Goal: Transaction & Acquisition: Purchase product/service

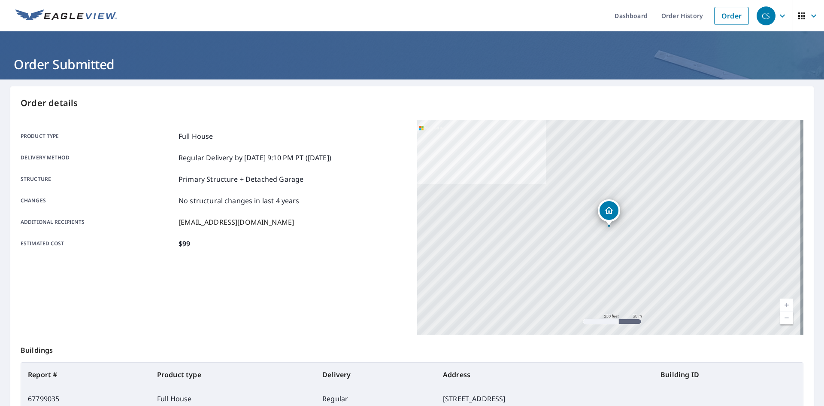
scroll to position [77, 0]
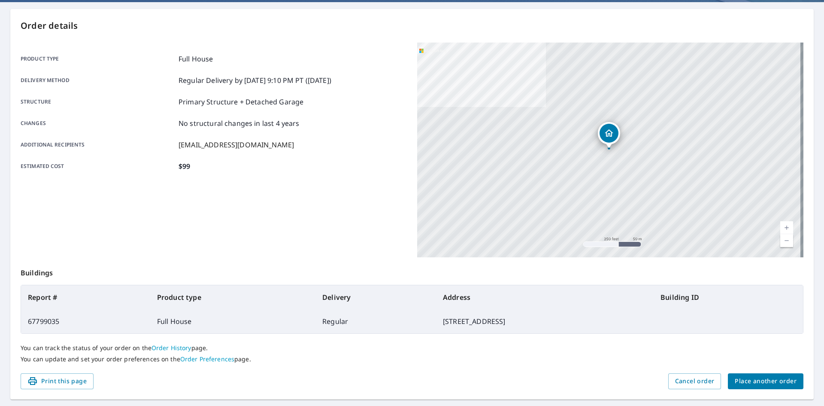
drag, startPoint x: 339, startPoint y: 322, endPoint x: 493, endPoint y: 321, distance: 154.5
click at [493, 321] on td "[STREET_ADDRESS]" at bounding box center [545, 321] width 218 height 24
copy td "[STREET_ADDRESS]"
click at [769, 379] on span "Place another order" at bounding box center [766, 381] width 62 height 11
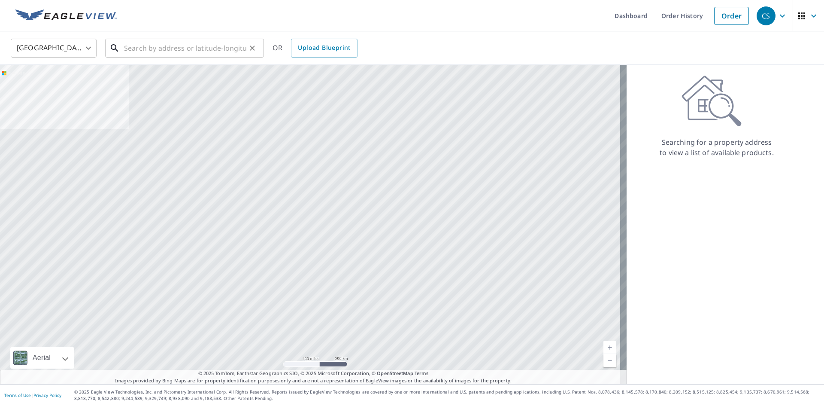
click at [173, 50] on input "text" at bounding box center [185, 48] width 122 height 24
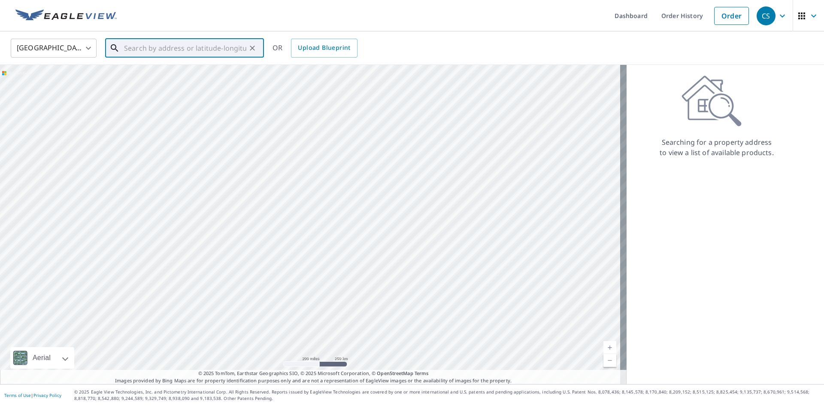
paste input "[STREET_ADDRESS]"
click at [145, 76] on span "[STREET_ADDRESS]" at bounding box center [189, 73] width 135 height 10
type input "[STREET_ADDRESS]"
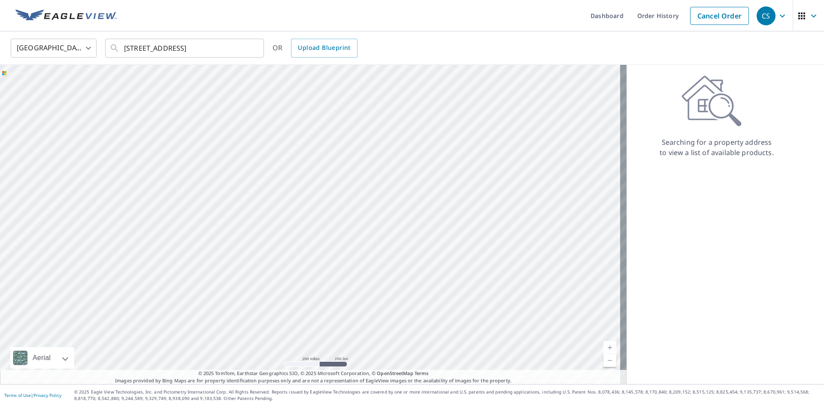
scroll to position [0, 0]
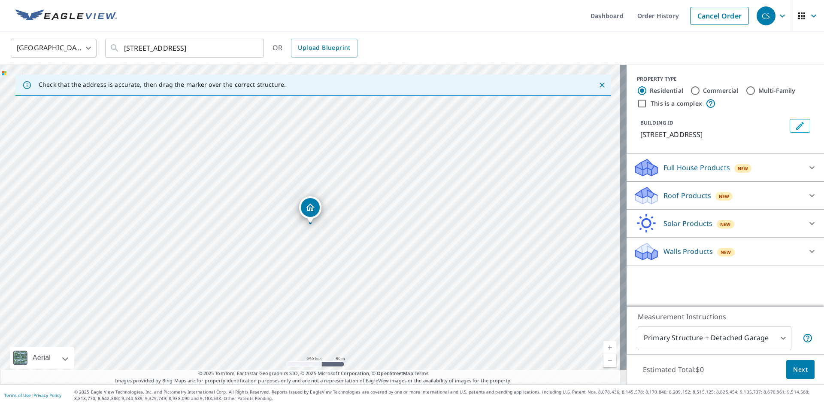
click at [697, 256] on div "Walls Products New" at bounding box center [717, 251] width 168 height 20
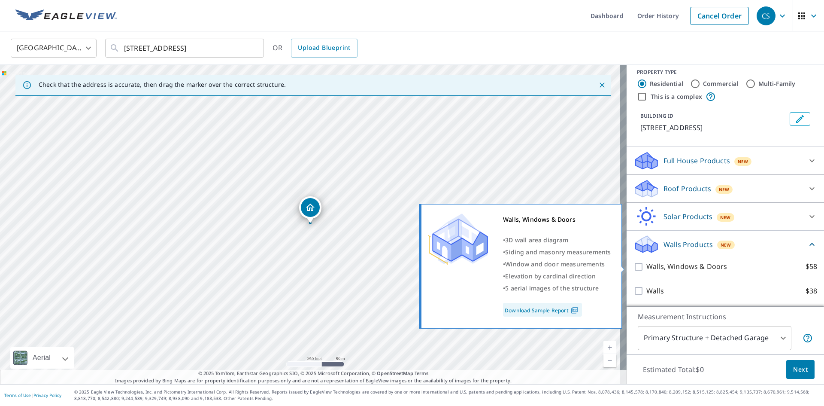
click at [633, 267] on input "Walls, Windows & Doors $58" at bounding box center [639, 266] width 13 height 10
checkbox input "true"
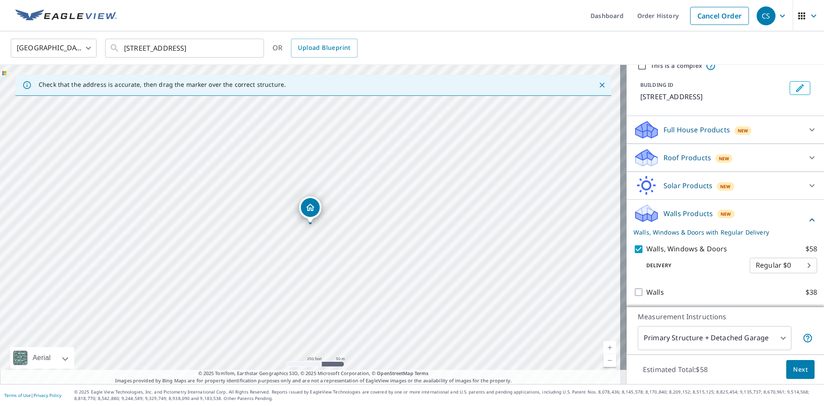
scroll to position [49, 0]
click at [775, 335] on body "CS CS Dashboard Order History Cancel Order CS [GEOGRAPHIC_DATA] US ​ [STREET_AD…" at bounding box center [412, 203] width 824 height 406
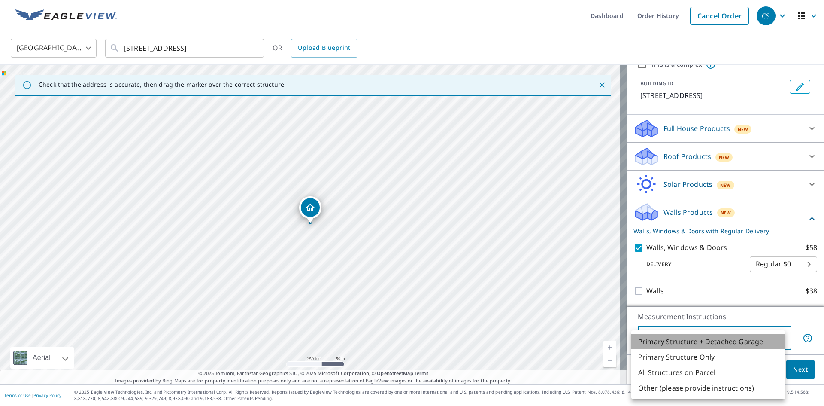
click at [775, 335] on li "Primary Structure + Detached Garage" at bounding box center [708, 340] width 154 height 15
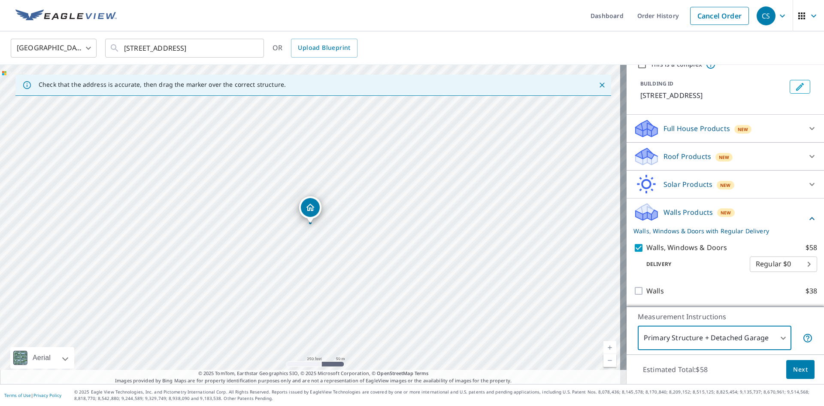
click at [690, 127] on p "Full House Products" at bounding box center [696, 128] width 67 height 10
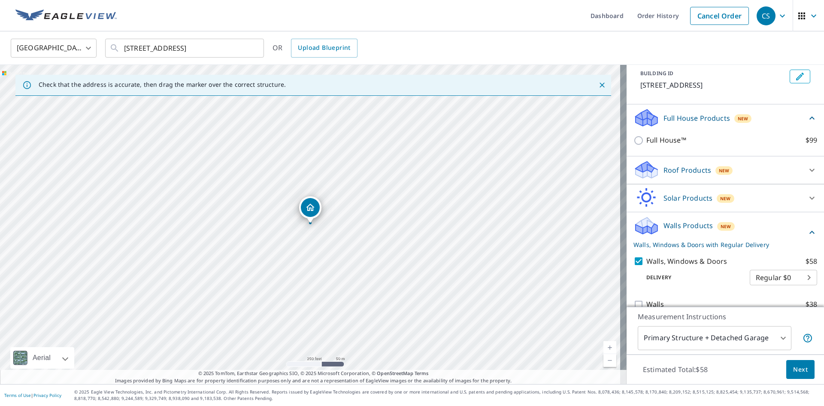
click at [691, 123] on p "Full House Products" at bounding box center [696, 118] width 67 height 10
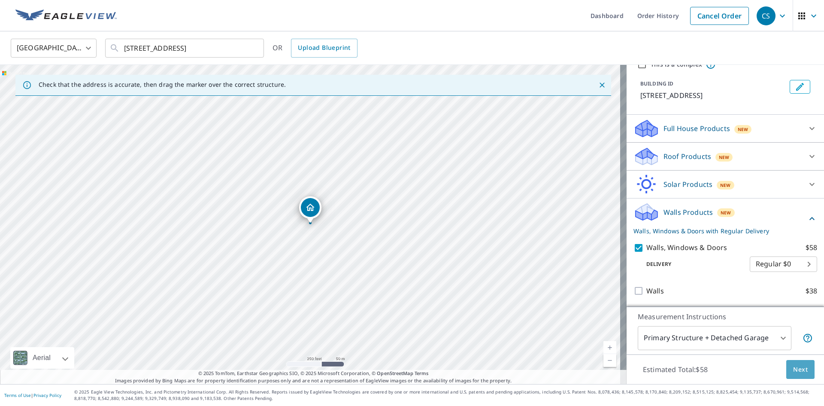
click at [793, 372] on span "Next" at bounding box center [800, 369] width 15 height 11
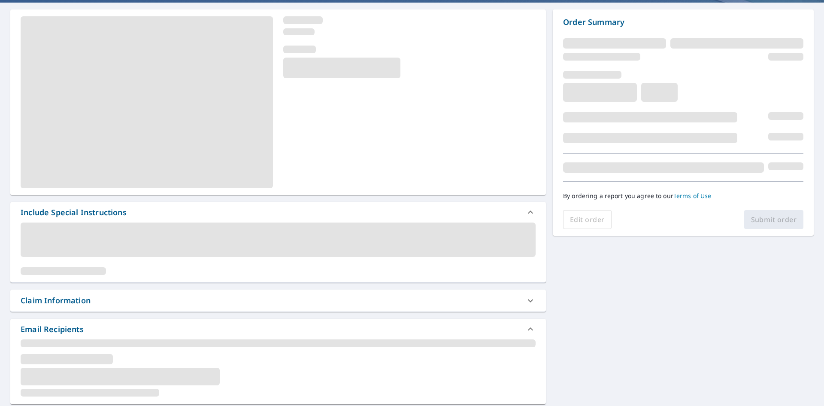
scroll to position [129, 0]
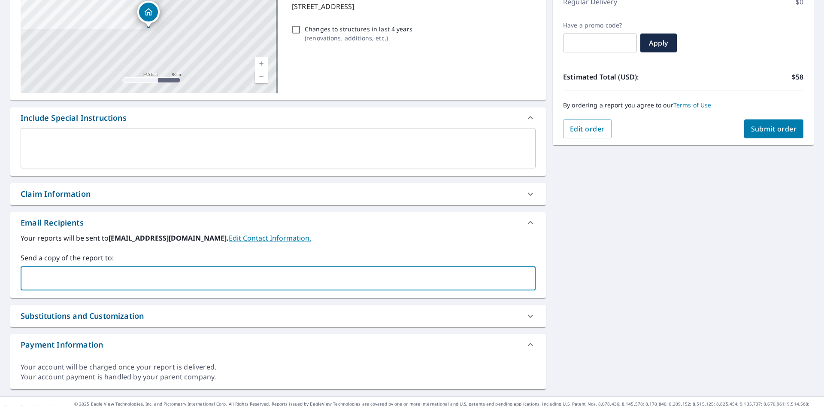
drag, startPoint x: 118, startPoint y: 276, endPoint x: 116, endPoint y: 267, distance: 8.3
click at [117, 271] on input "text" at bounding box center [271, 278] width 494 height 16
type input "[EMAIL_ADDRESS][DOMAIN_NAME]"
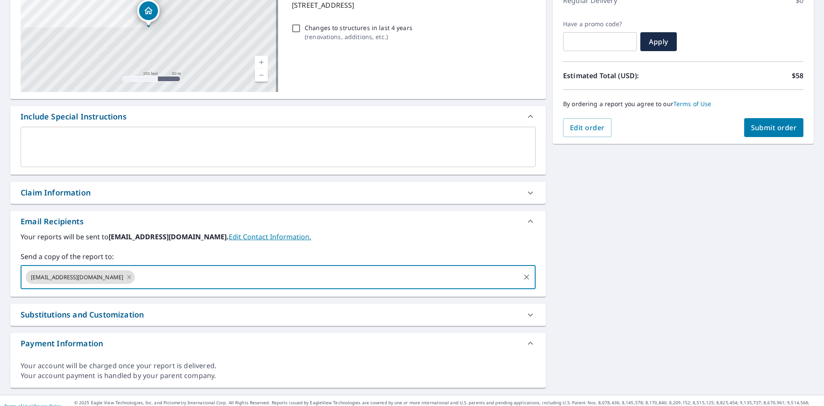
scroll to position [141, 0]
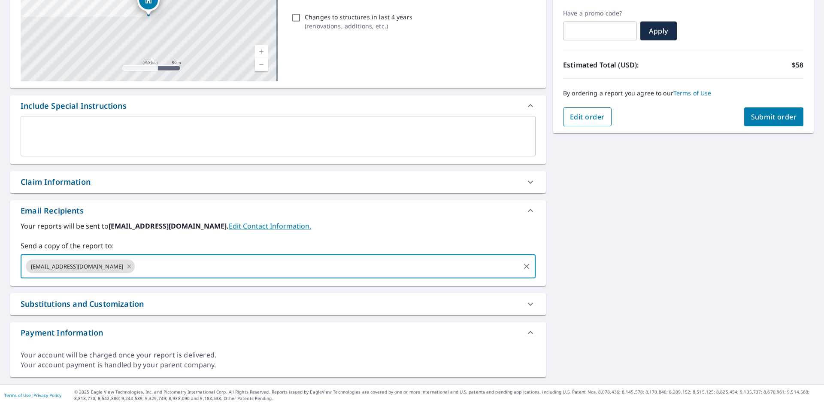
click at [587, 126] on div "Order Summary Walls, Windows & Doors $58 Regular Delivery $0 Have a promo code?…" at bounding box center [683, 39] width 261 height 188
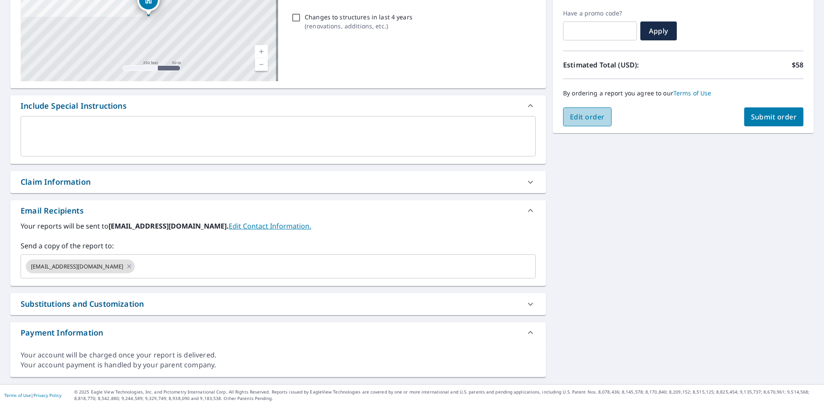
click at [590, 120] on span "Edit order" at bounding box center [587, 116] width 35 height 9
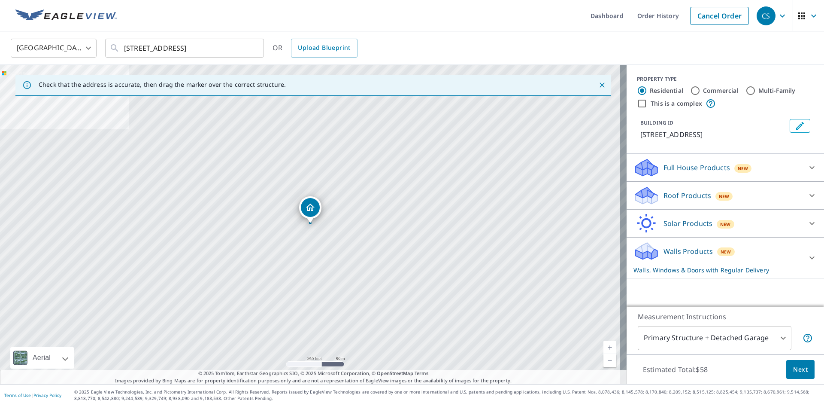
click at [678, 228] on p "Solar Products" at bounding box center [687, 223] width 49 height 10
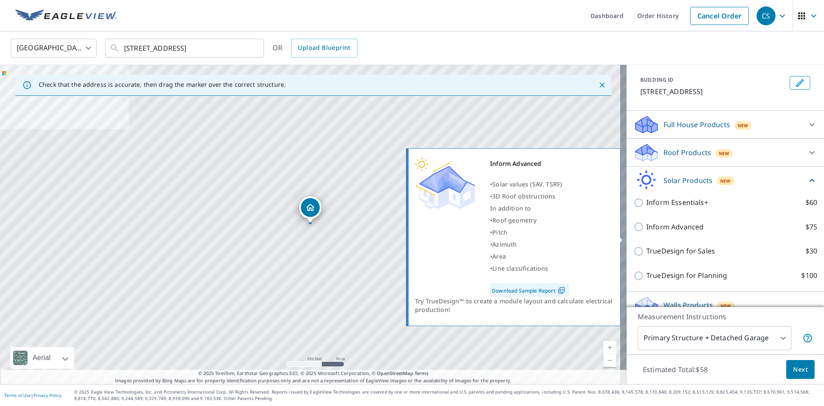
scroll to position [79, 0]
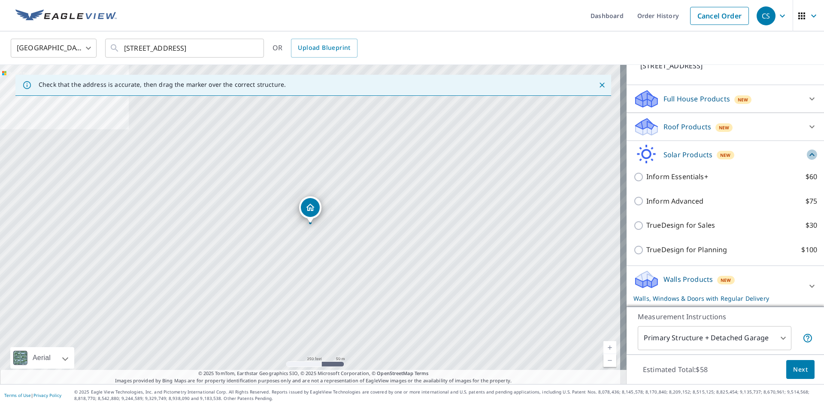
click at [809, 154] on icon at bounding box center [811, 154] width 5 height 3
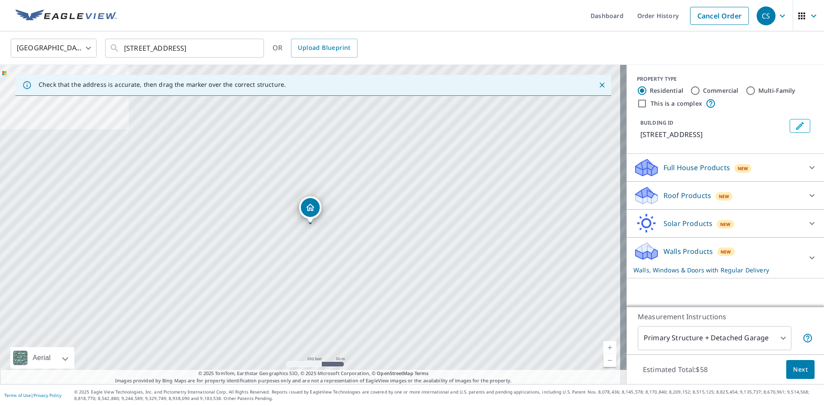
scroll to position [0, 0]
click at [807, 173] on icon at bounding box center [812, 167] width 10 height 10
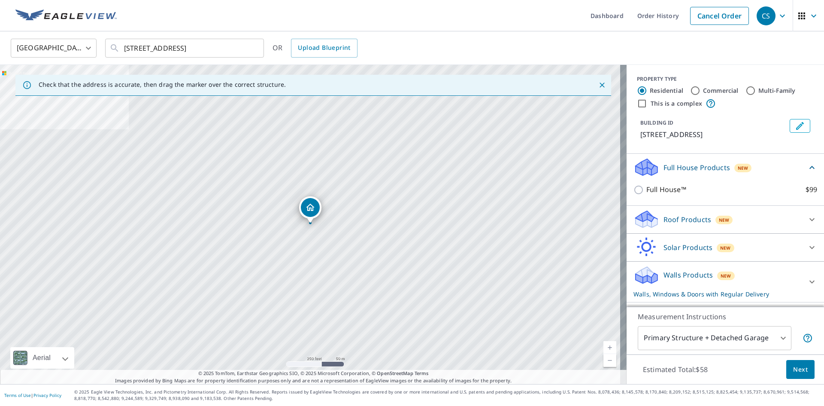
scroll to position [6, 0]
click at [809, 169] on icon at bounding box center [811, 167] width 5 height 3
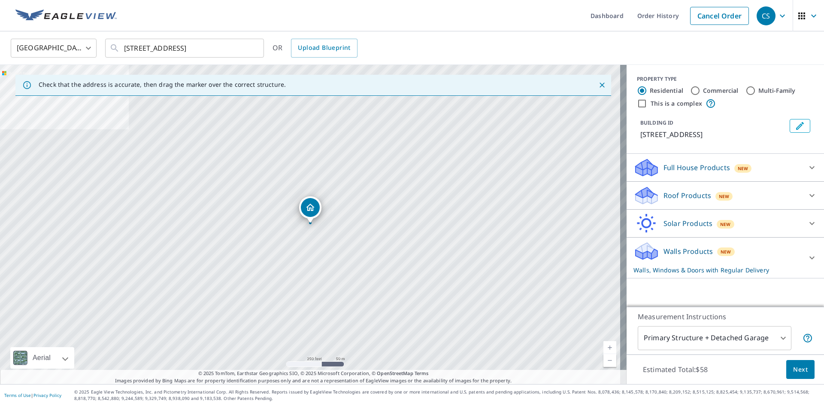
scroll to position [0, 0]
click at [807, 200] on icon at bounding box center [812, 195] width 10 height 10
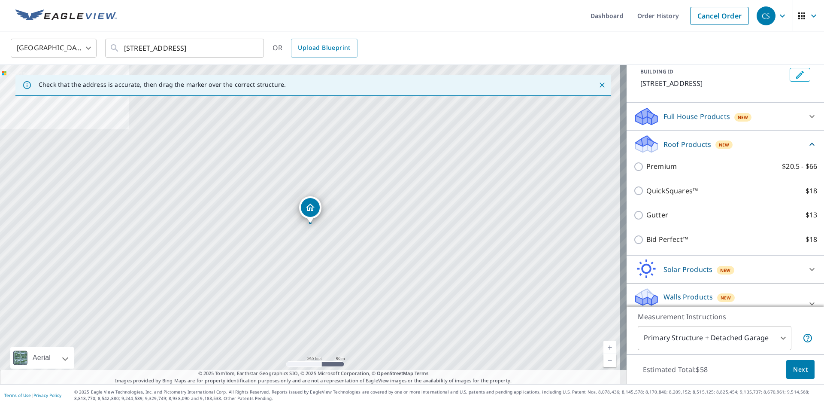
scroll to position [36, 0]
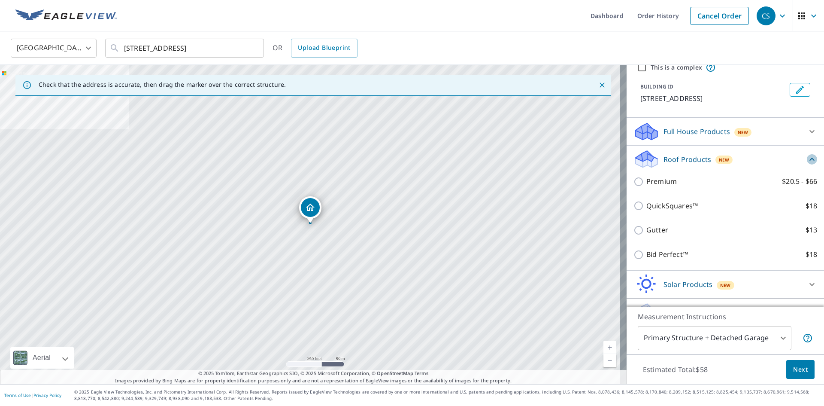
click at [807, 164] on icon at bounding box center [812, 159] width 10 height 10
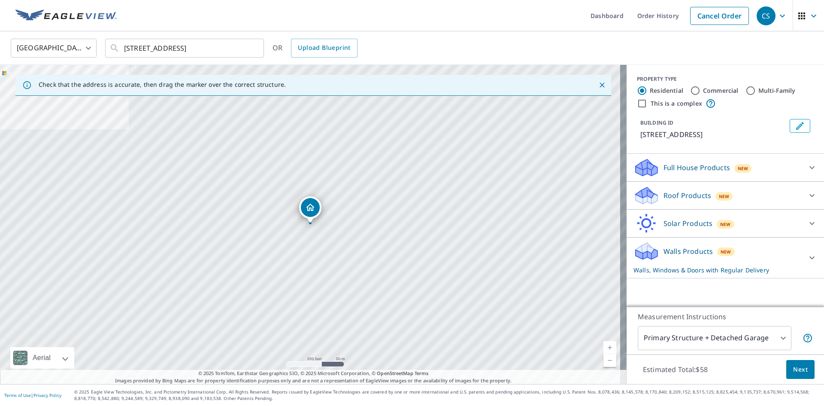
scroll to position [0, 0]
click at [807, 228] on icon at bounding box center [812, 223] width 10 height 10
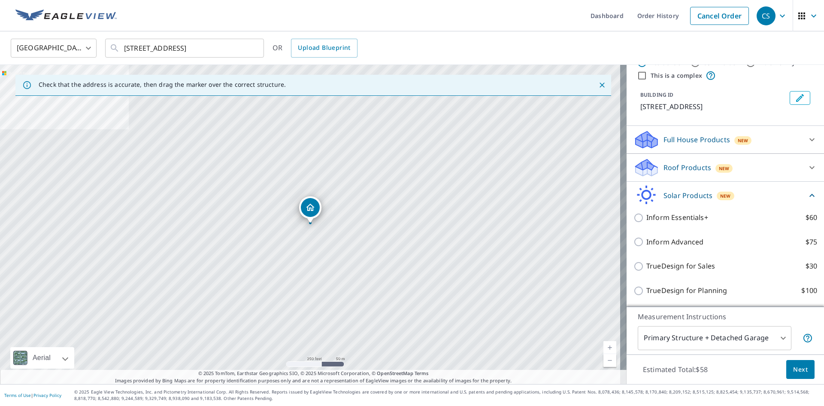
scroll to position [43, 0]
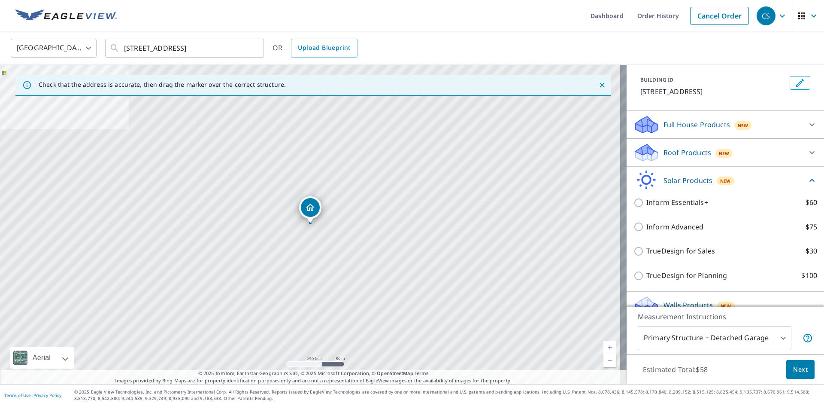
click at [809, 182] on icon at bounding box center [811, 180] width 5 height 3
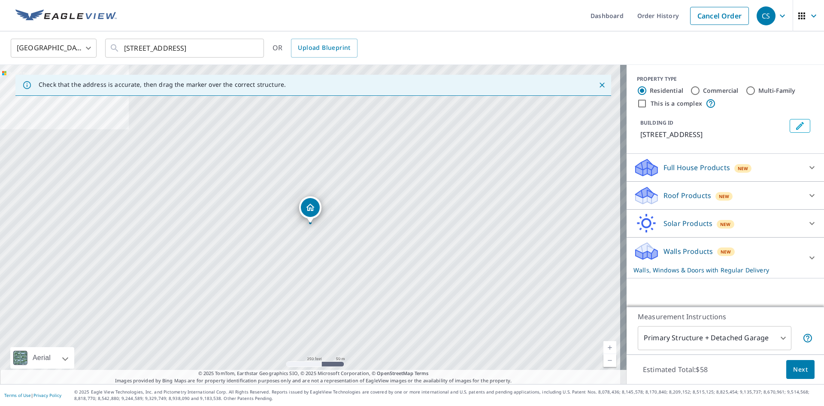
scroll to position [0, 0]
click at [807, 263] on icon at bounding box center [812, 257] width 10 height 10
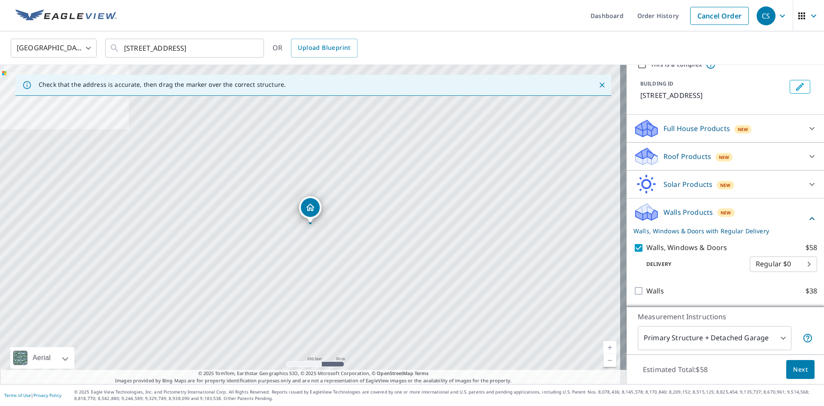
scroll to position [49, 0]
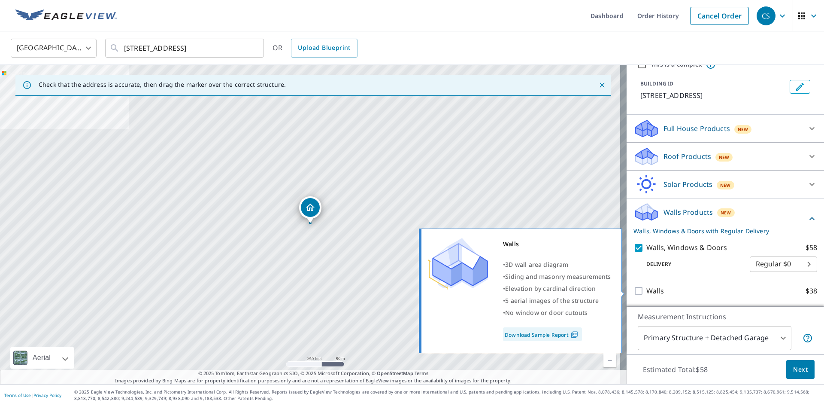
click at [633, 291] on input "Walls $38" at bounding box center [639, 290] width 13 height 10
checkbox input "true"
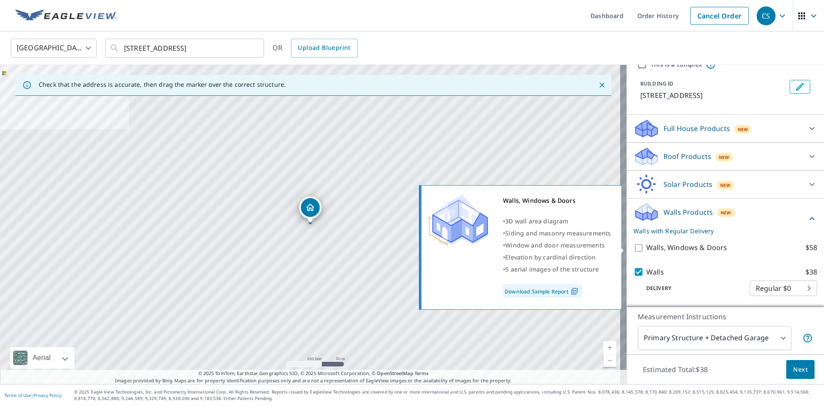
click at [633, 251] on input "Walls, Windows & Doors $58" at bounding box center [639, 247] width 13 height 10
checkbox input "true"
checkbox input "false"
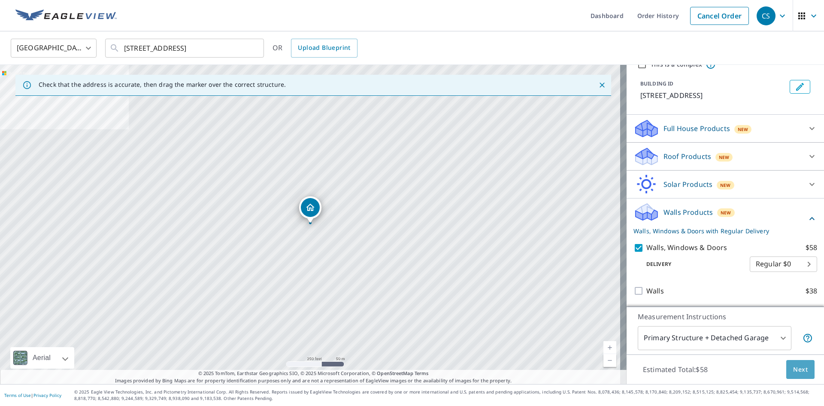
click at [795, 373] on span "Next" at bounding box center [800, 369] width 15 height 11
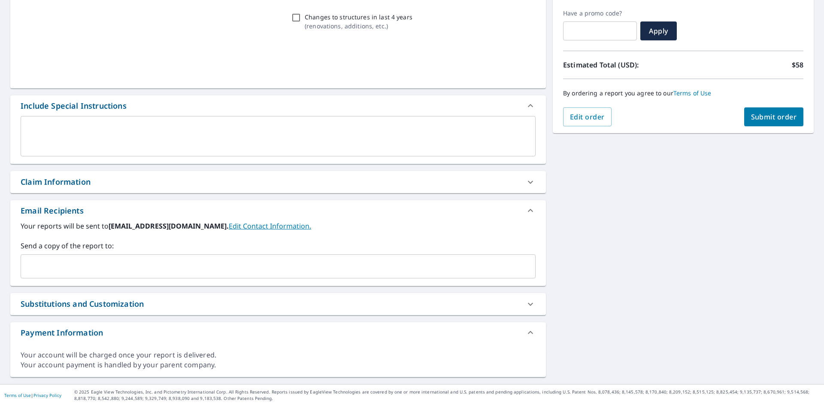
scroll to position [141, 0]
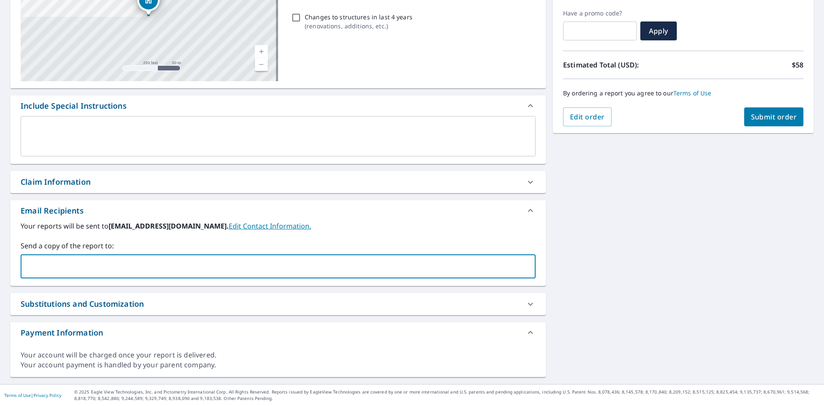
click at [259, 264] on input "text" at bounding box center [271, 266] width 494 height 16
type input "[EMAIL_ADDRESS][DOMAIN_NAME]"
click at [771, 116] on span "Submit order" at bounding box center [774, 116] width 46 height 9
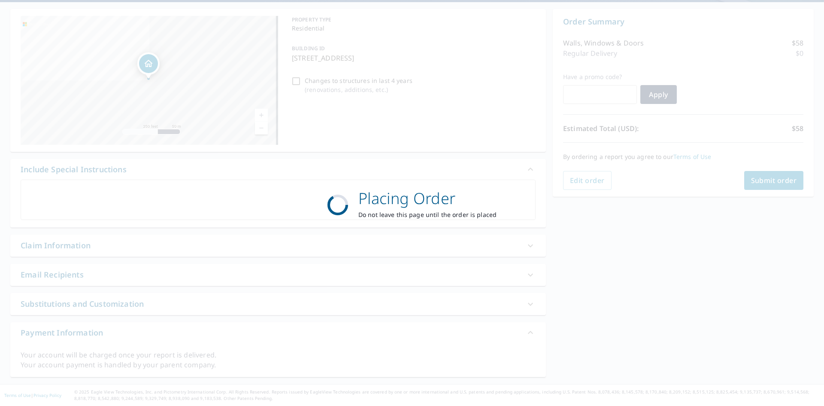
scroll to position [77, 0]
